Goal: Task Accomplishment & Management: Use online tool/utility

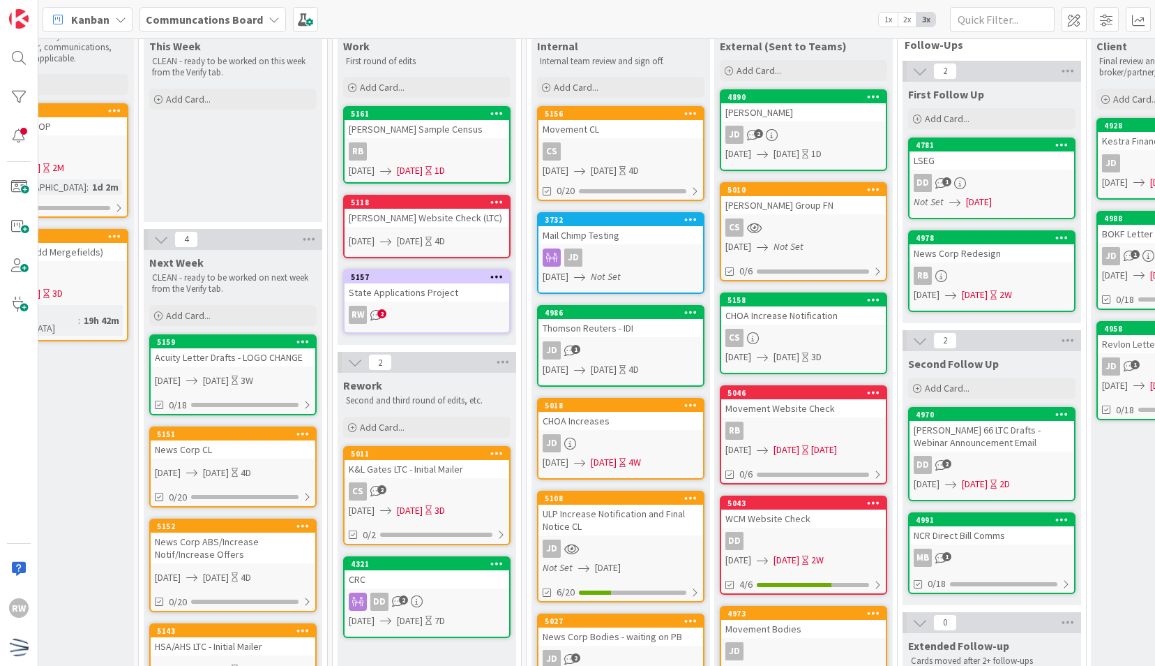
scroll to position [0, 271]
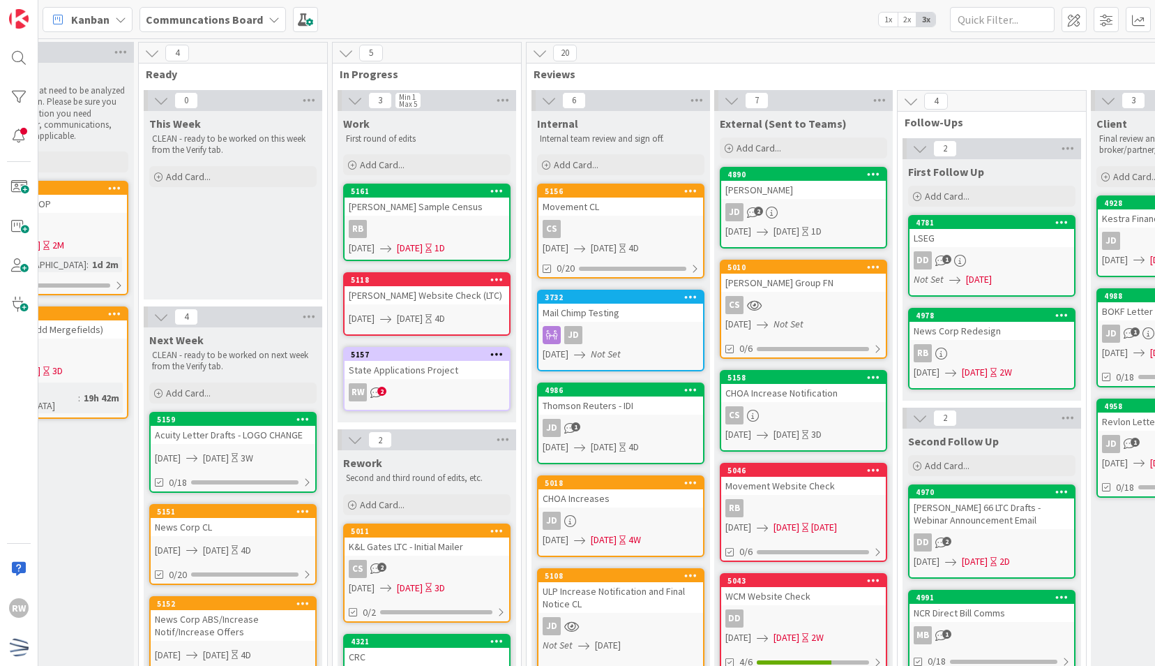
click at [596, 400] on div "Thomson Reuters - IDI" at bounding box center [621, 405] width 165 height 18
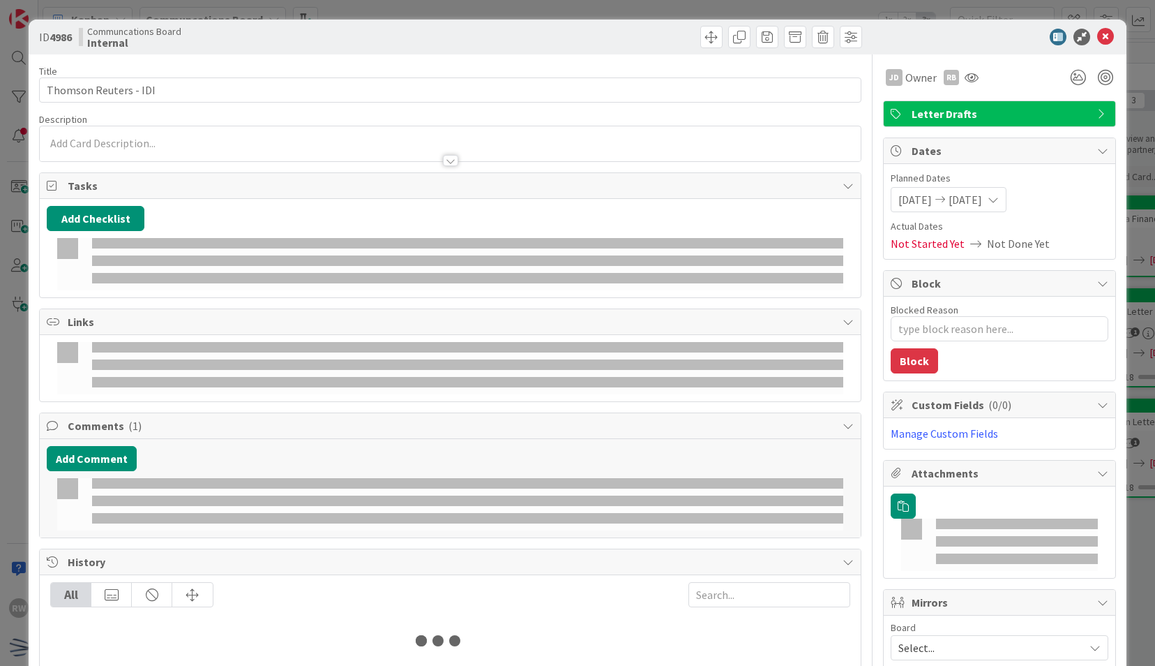
type textarea "x"
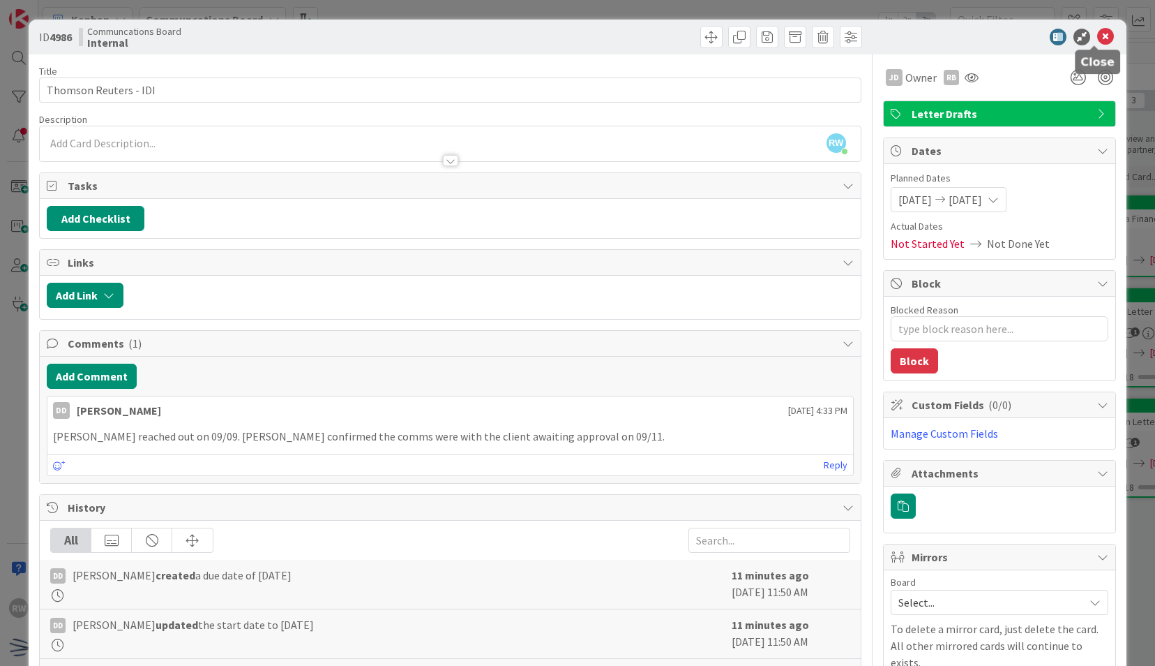
click at [1098, 29] on icon at bounding box center [1106, 37] width 17 height 17
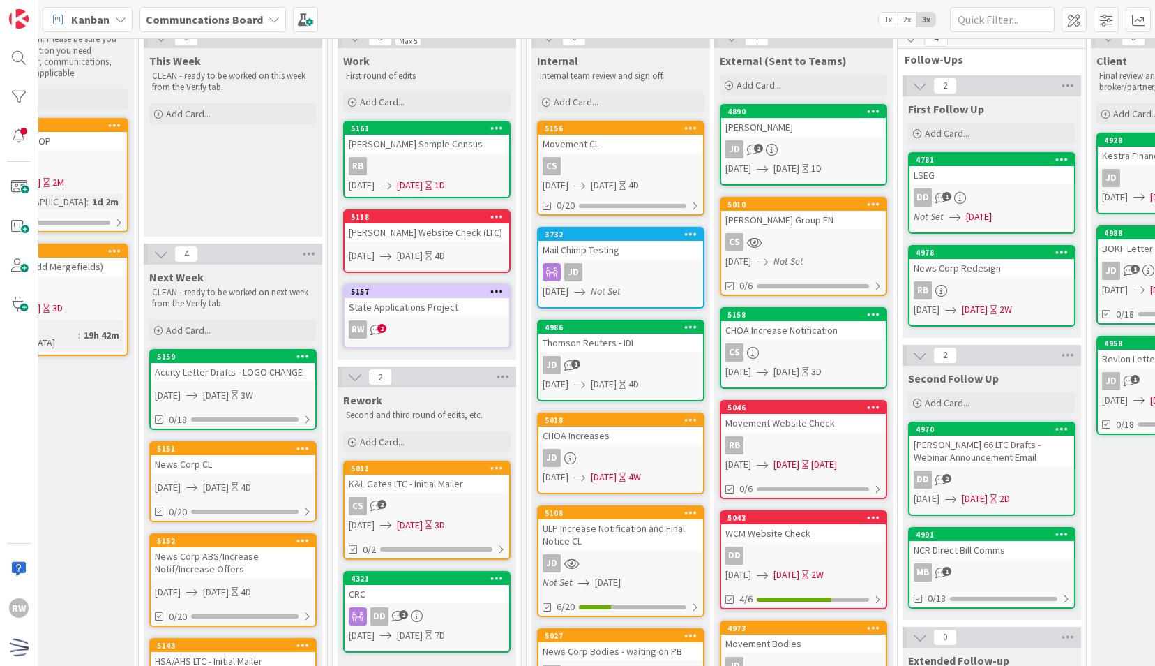
scroll to position [0, 271]
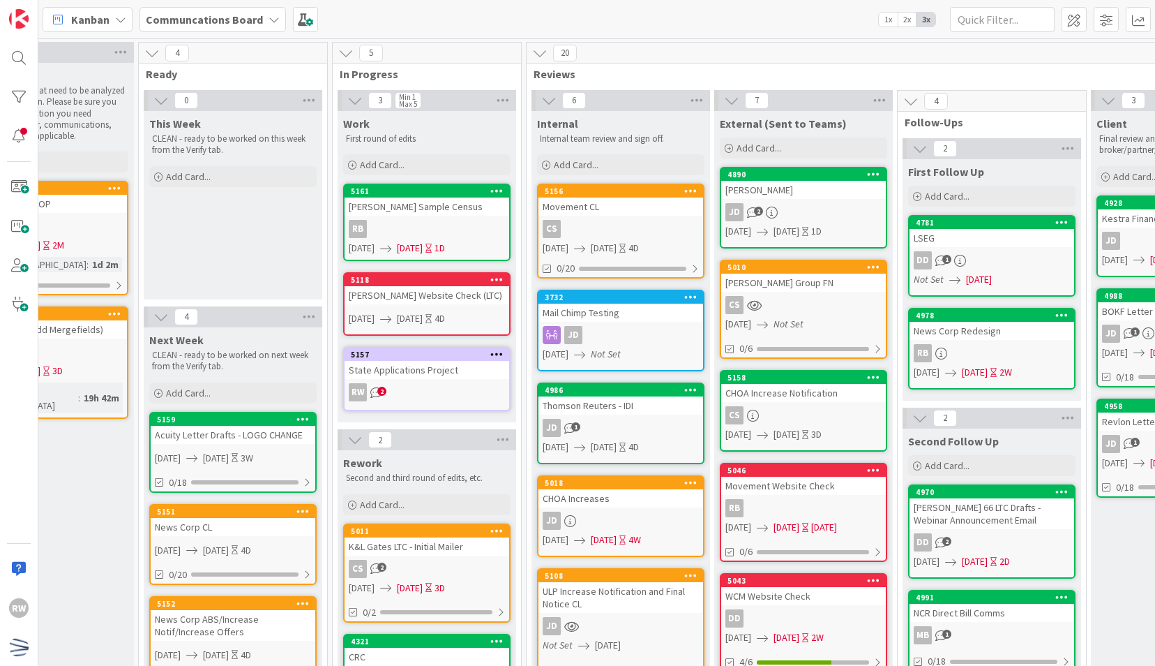
click at [232, 242] on div "This Week CLEAN - ready to be worked on this week from the Verify tab. Add Card…" at bounding box center [233, 205] width 179 height 188
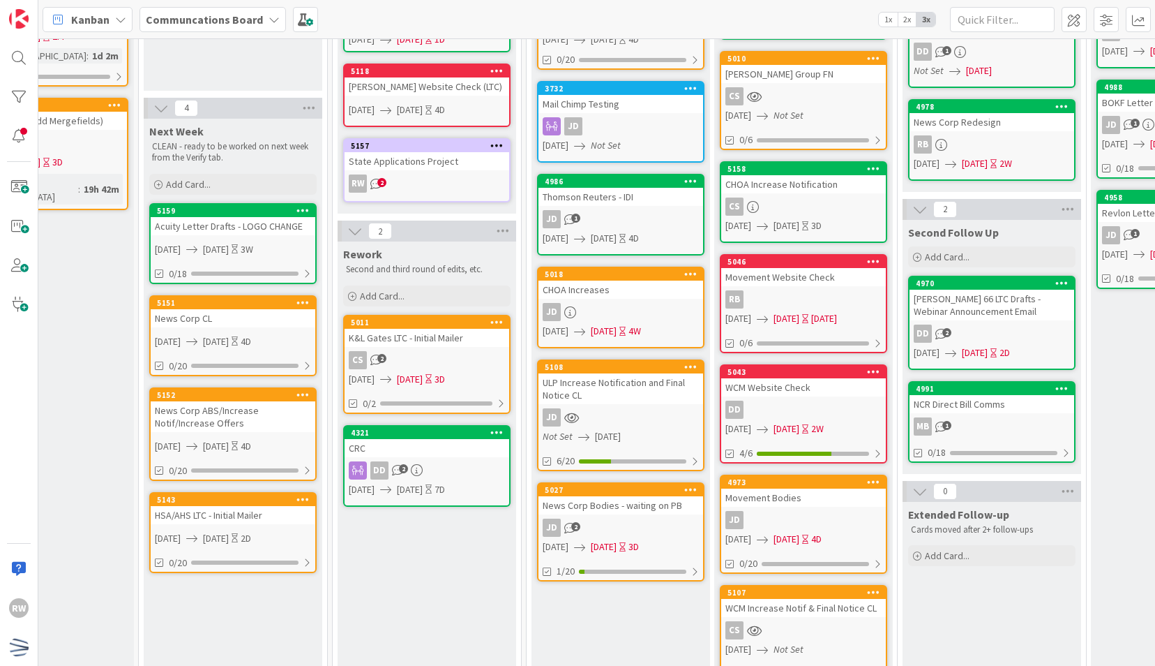
scroll to position [209, 271]
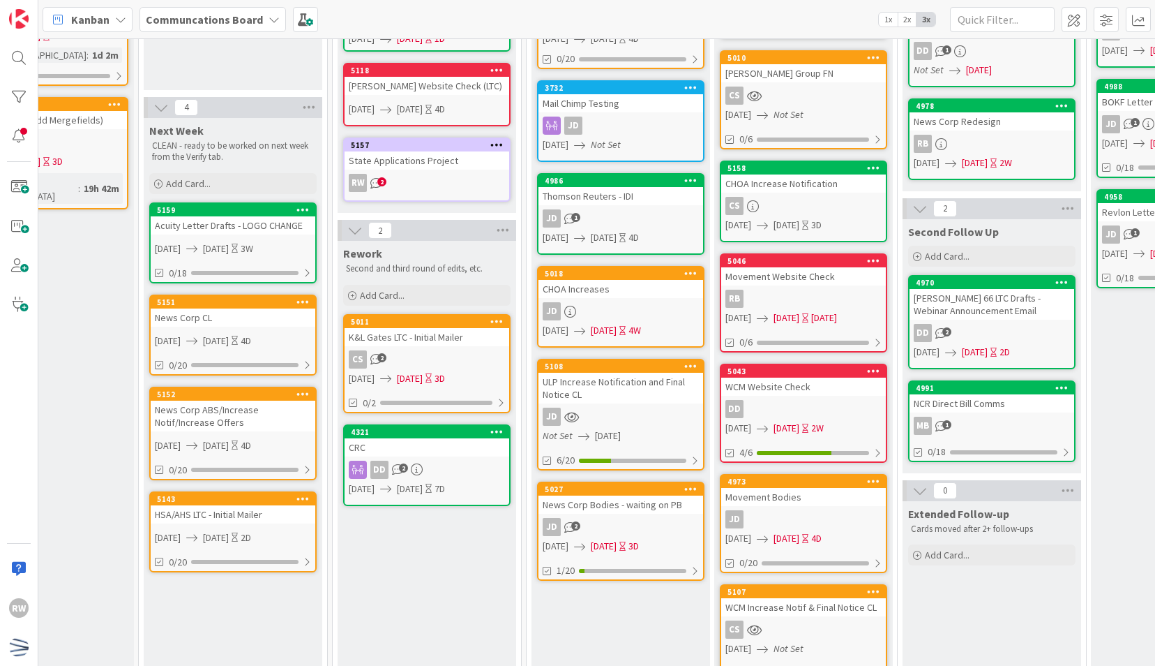
click at [380, 553] on div "Rework Second and third round of edits, etc. Add Card... 5011 K&L Gates LTC - I…" at bounding box center [427, 607] width 179 height 733
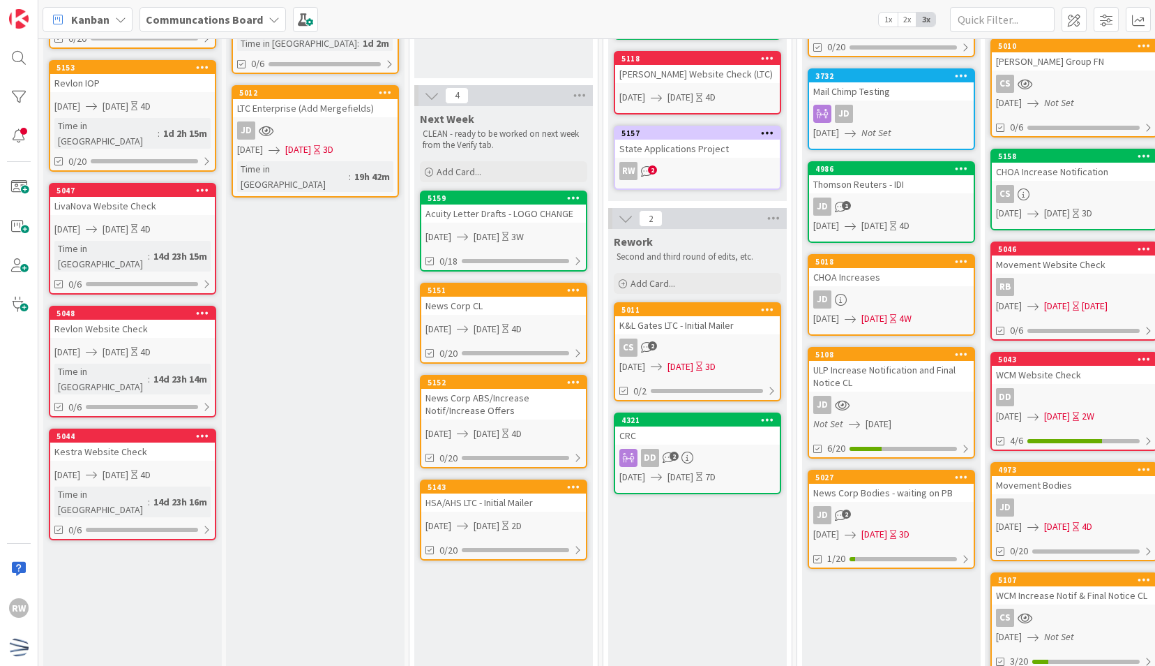
scroll to position [279, 0]
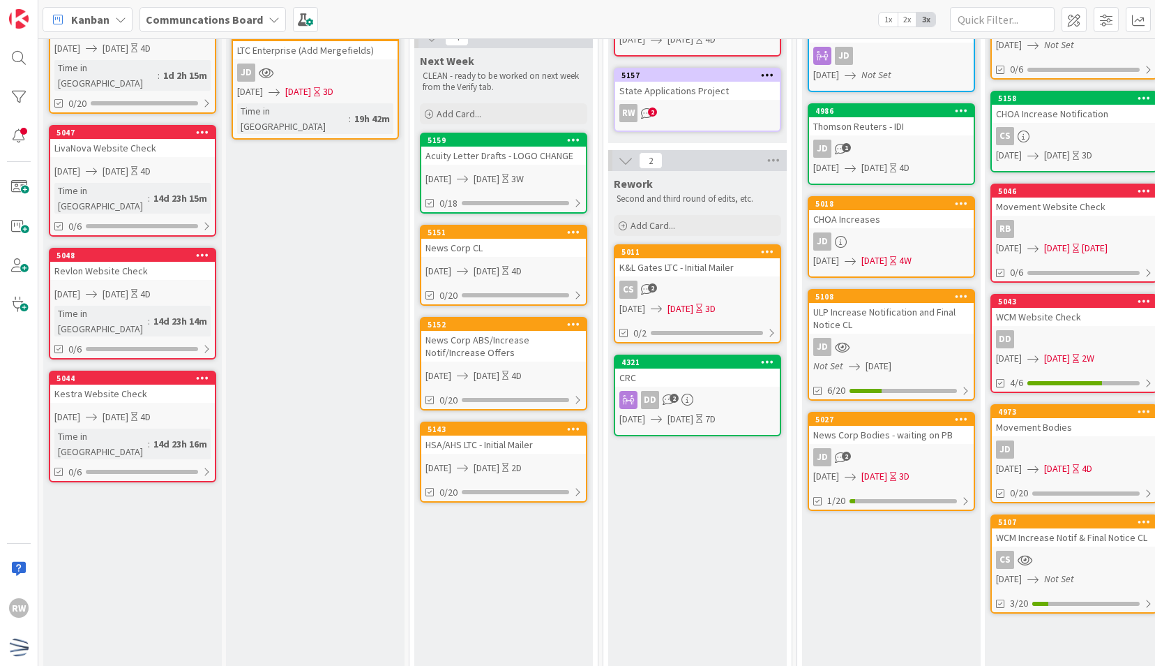
click at [292, 251] on div "Verifying CLEANING - Tasks that need to be analyzed and completed soon. Please …" at bounding box center [315, 348] width 179 height 1128
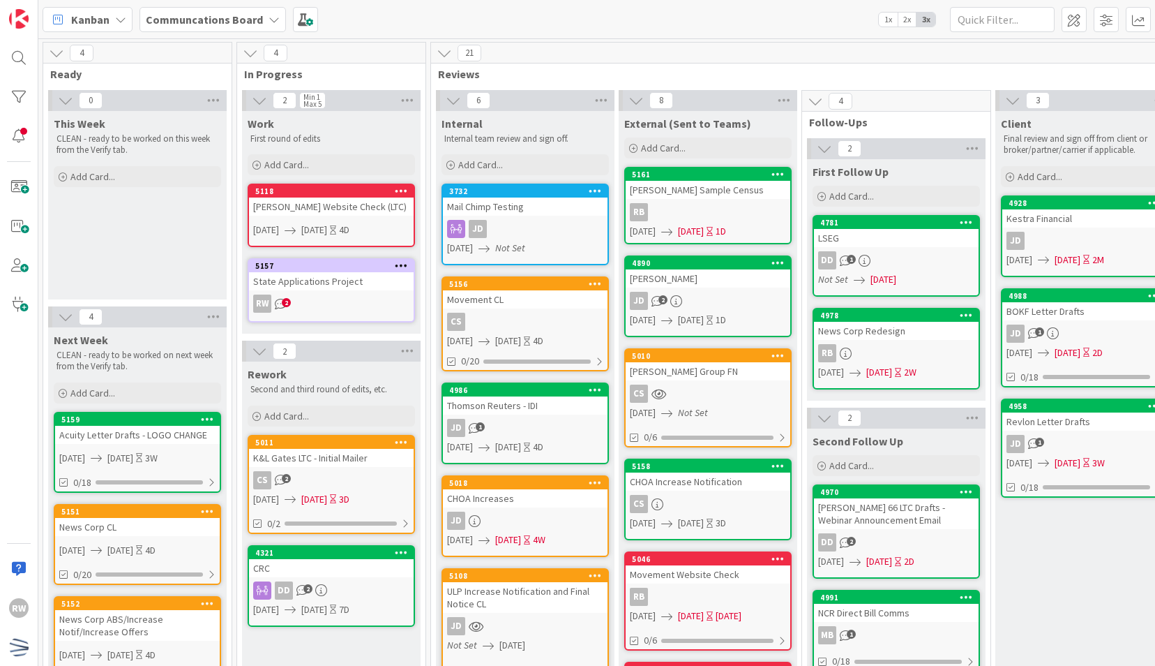
scroll to position [0, 436]
